Goal: Navigation & Orientation: Find specific page/section

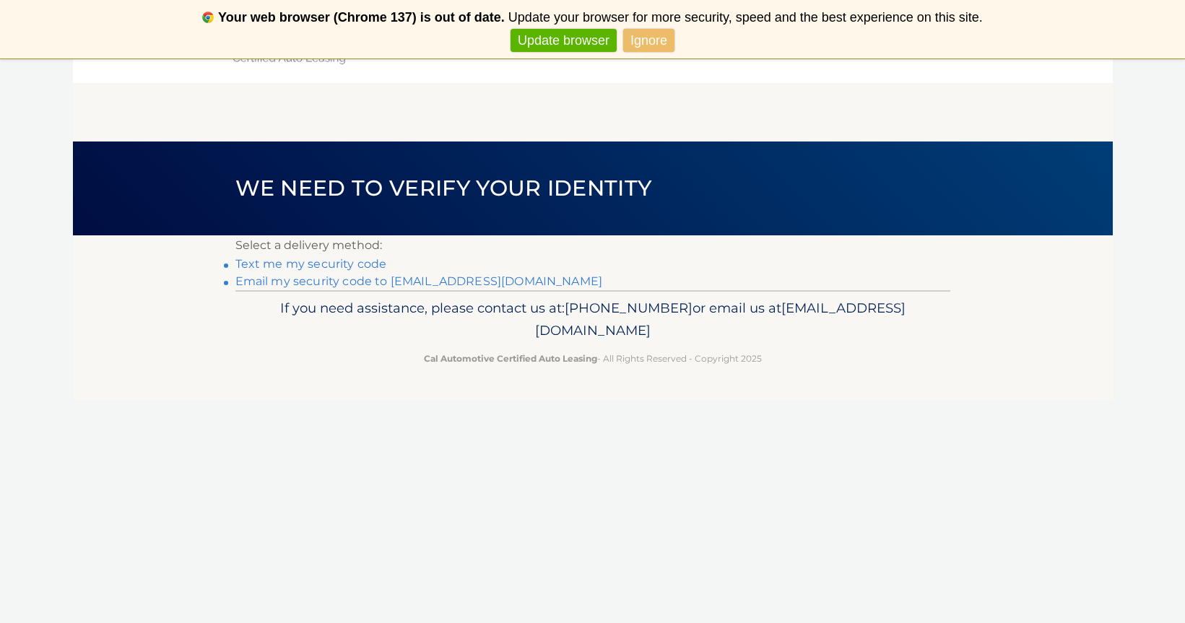
click at [474, 279] on link "Email my security code to [EMAIL_ADDRESS][DOMAIN_NAME]" at bounding box center [419, 281] width 368 height 14
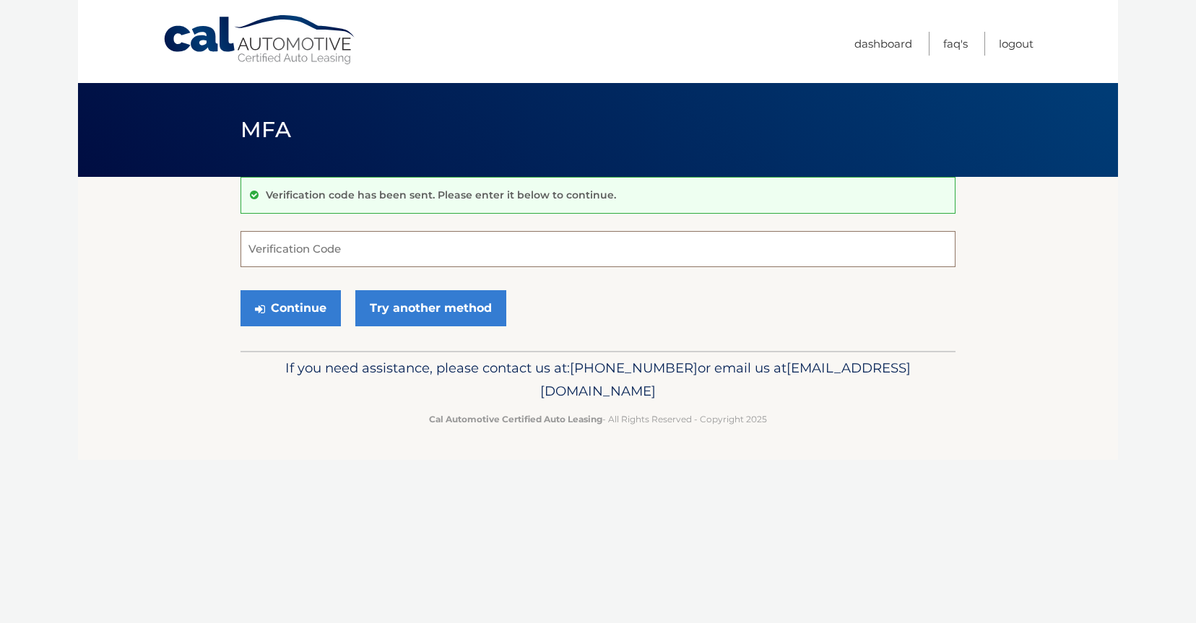
click at [423, 232] on input "Verification Code" at bounding box center [597, 249] width 715 height 36
paste input "453696"
type input "453696"
click at [311, 304] on button "Continue" at bounding box center [290, 308] width 100 height 36
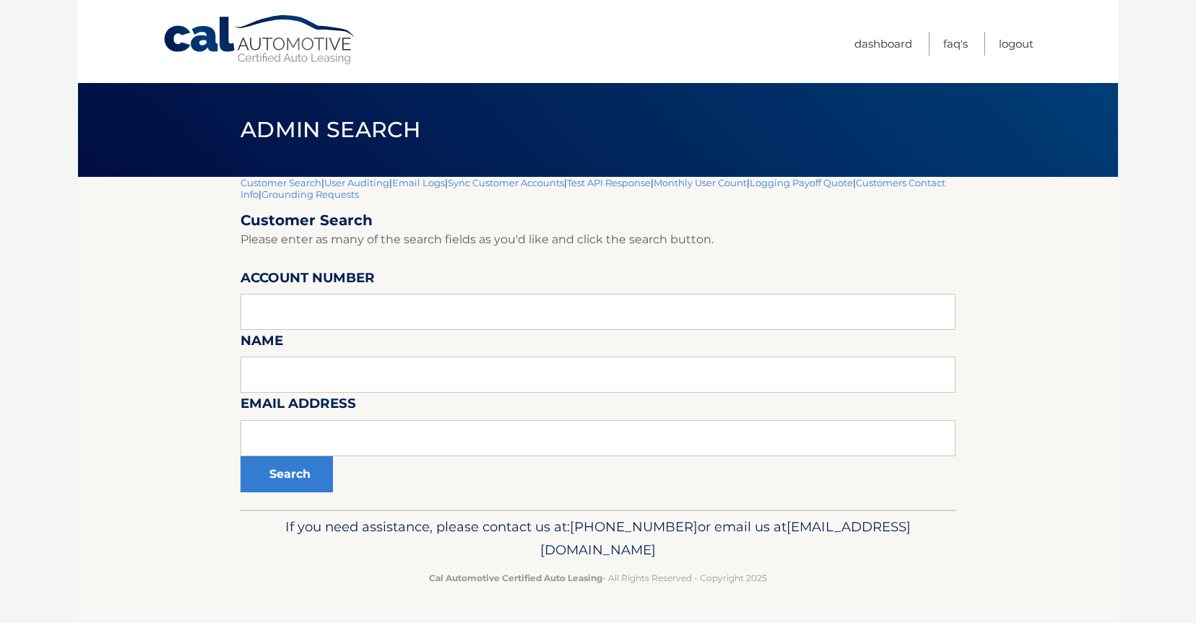
click at [1091, 349] on section "Customer Search | User Auditing | Email Logs | Sync Customer Accounts | Test AP…" at bounding box center [598, 343] width 1040 height 333
